Goal: Entertainment & Leisure: Consume media (video, audio)

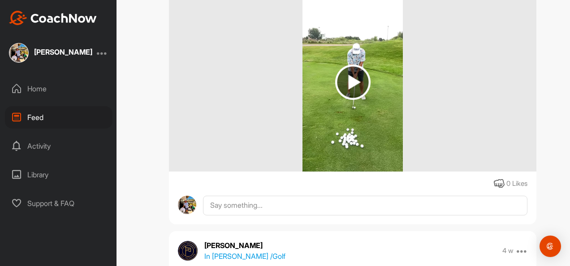
scroll to position [1390, 0]
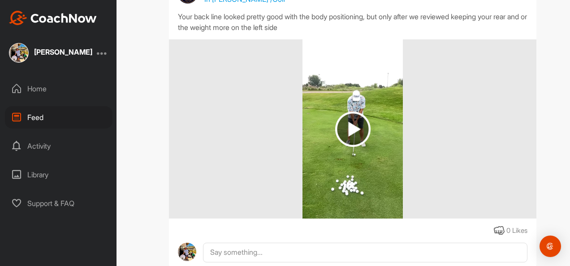
click at [352, 126] on img at bounding box center [352, 129] width 35 height 35
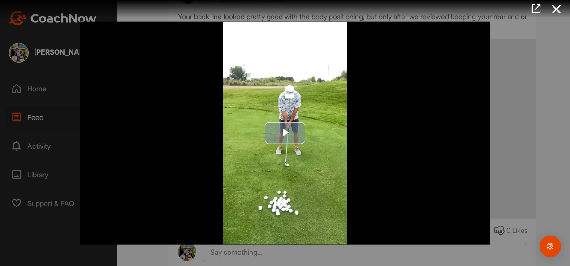
click at [285, 133] on span "Video Player" at bounding box center [285, 133] width 0 height 0
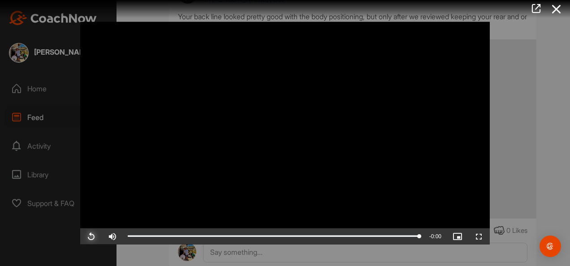
click at [94, 236] on span "Video Player" at bounding box center [91, 236] width 22 height 0
click at [88, 236] on span "Video Player" at bounding box center [91, 236] width 22 height 0
click at [558, 9] on icon at bounding box center [557, 9] width 21 height 17
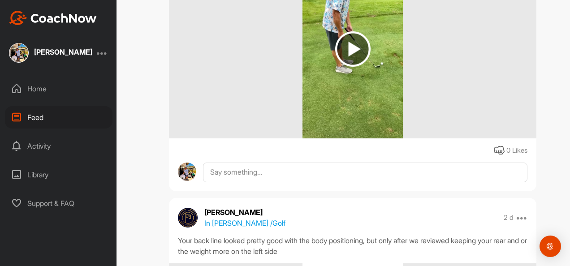
scroll to position [1076, 0]
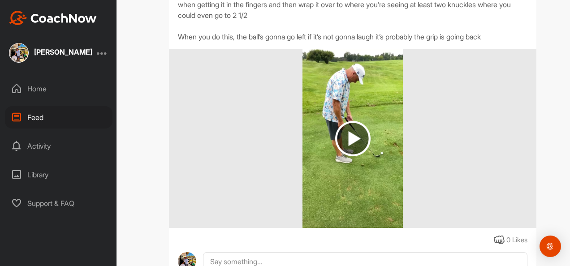
click at [349, 137] on img at bounding box center [352, 138] width 35 height 35
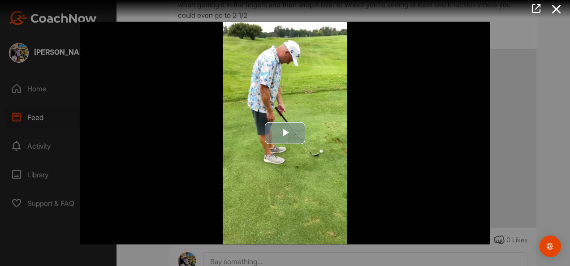
click at [285, 133] on span "Video Player" at bounding box center [285, 133] width 0 height 0
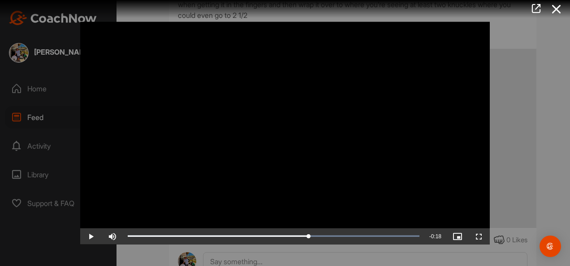
drag, startPoint x: 420, startPoint y: 234, endPoint x: 312, endPoint y: 227, distance: 108.3
click at [93, 236] on span "Video Player" at bounding box center [91, 236] width 22 height 0
click at [559, 8] on icon at bounding box center [557, 9] width 21 height 17
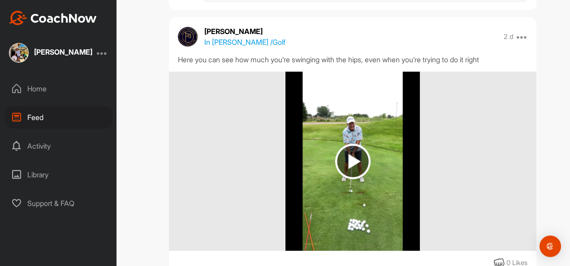
scroll to position [718, 0]
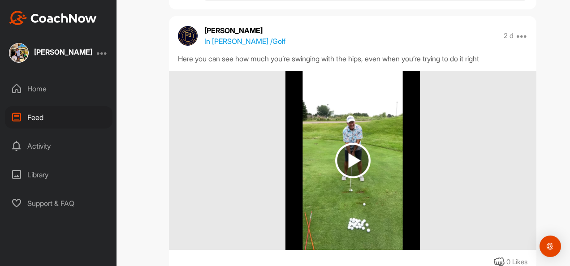
click at [345, 158] on img at bounding box center [352, 160] width 35 height 35
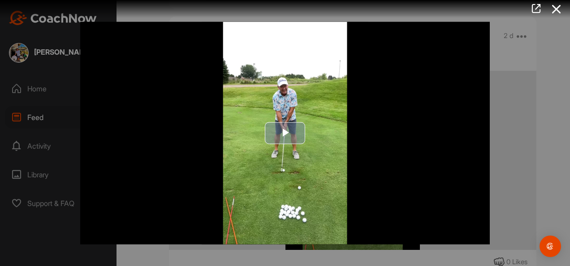
click at [285, 133] on span "Video Player" at bounding box center [285, 133] width 0 height 0
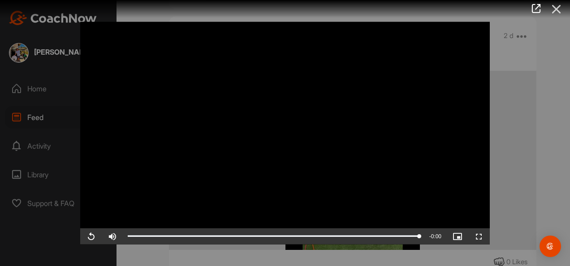
click at [557, 8] on icon at bounding box center [557, 9] width 21 height 17
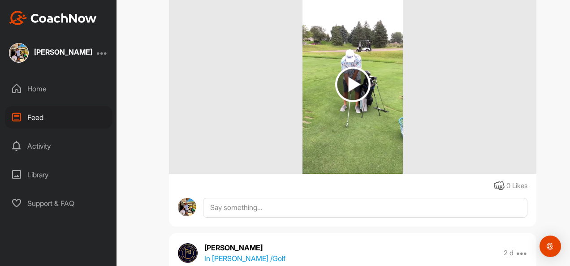
scroll to position [448, 0]
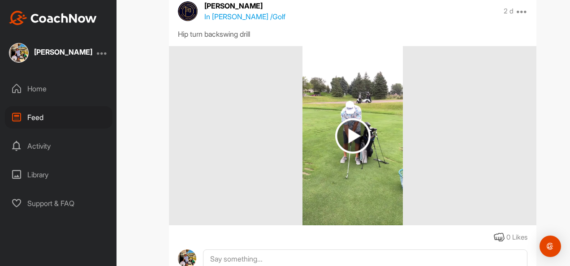
click at [348, 136] on img at bounding box center [352, 135] width 35 height 35
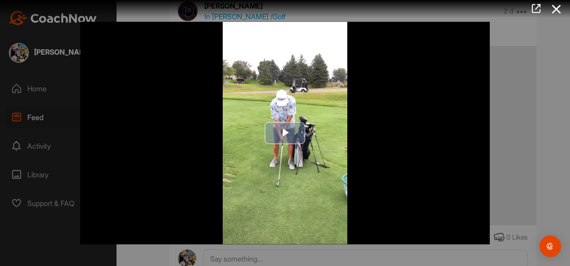
click at [285, 133] on span "Video Player" at bounding box center [285, 133] width 0 height 0
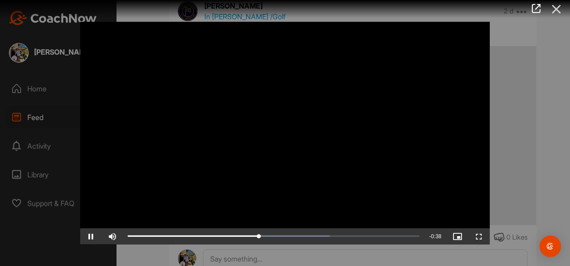
click at [557, 7] on icon at bounding box center [557, 9] width 21 height 17
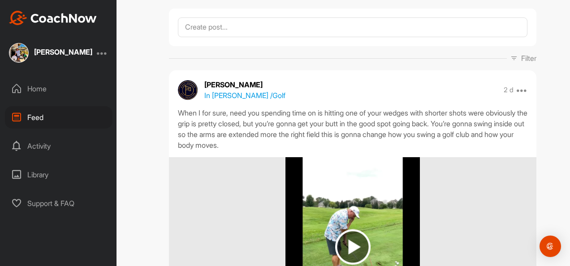
scroll to position [0, 0]
